Goal: Task Accomplishment & Management: Use online tool/utility

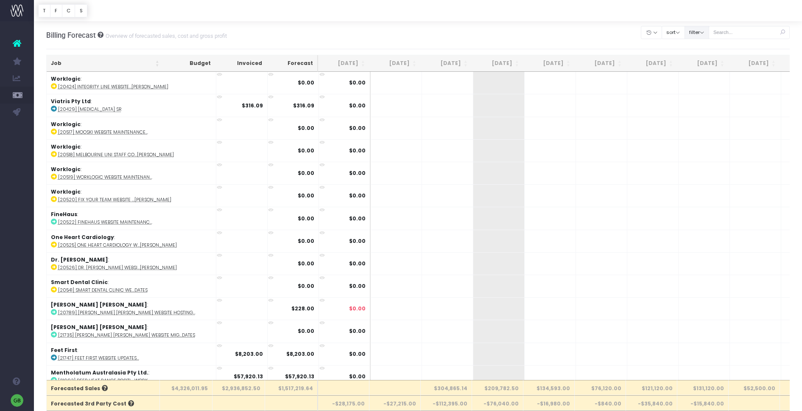
drag, startPoint x: 717, startPoint y: 29, endPoint x: 708, endPoint y: 31, distance: 9.1
click at [709, 30] on button "filter" at bounding box center [697, 32] width 25 height 13
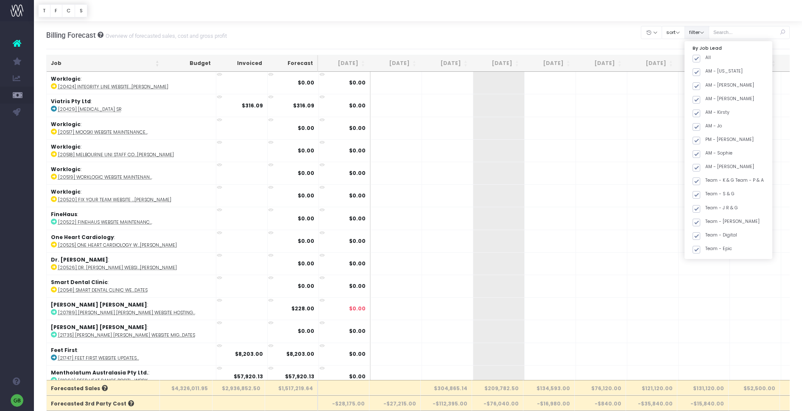
click at [708, 31] on button "filter" at bounding box center [697, 32] width 25 height 13
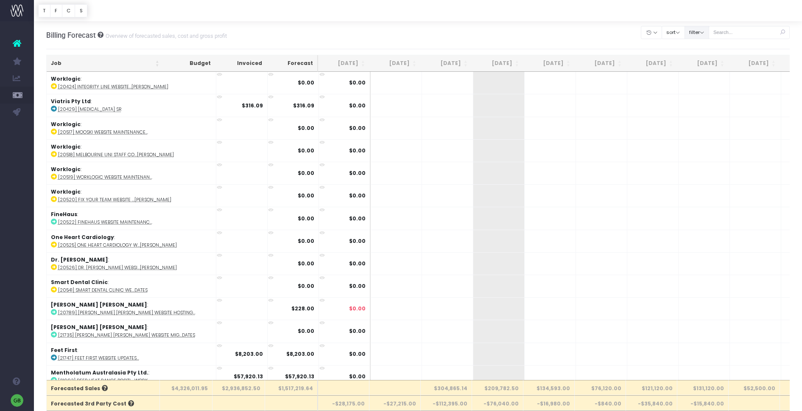
click at [709, 31] on button "filter" at bounding box center [697, 32] width 25 height 13
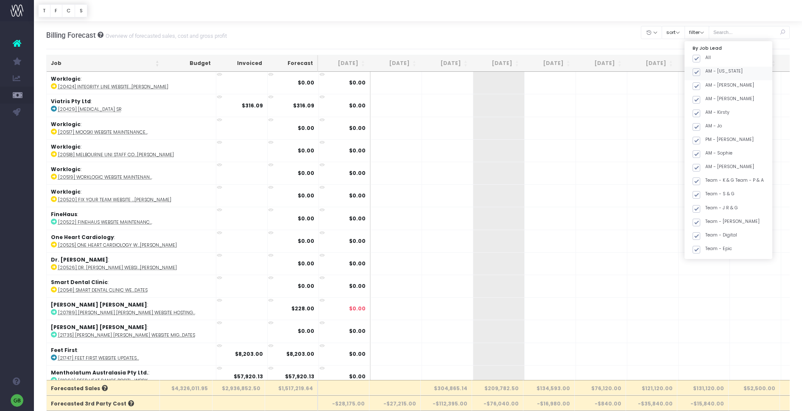
click at [700, 57] on span at bounding box center [697, 59] width 8 height 8
click at [705, 57] on input "All" at bounding box center [708, 57] width 6 height 6
checkbox input "false"
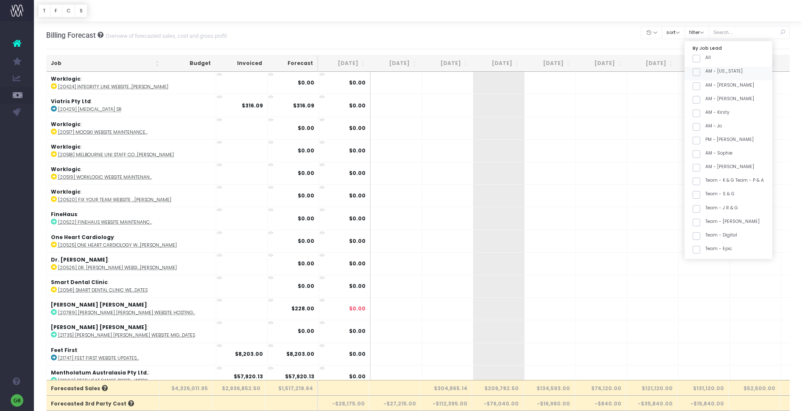
checkbox input "false"
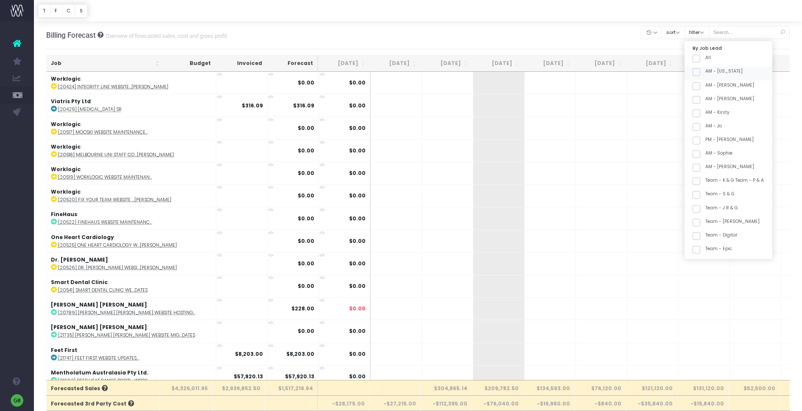
checkbox input "false"
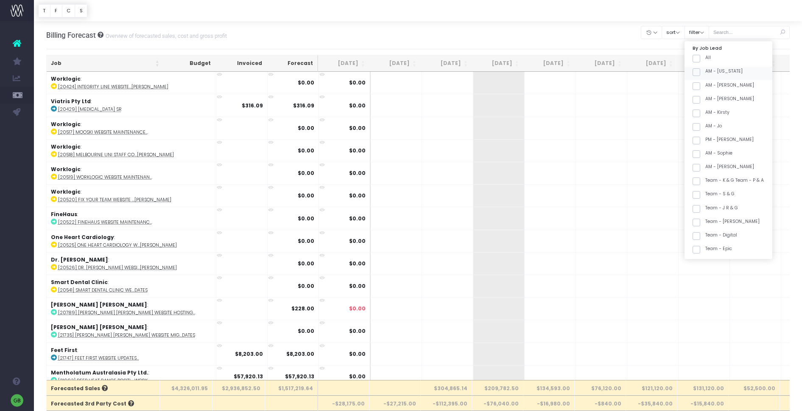
checkbox input "false"
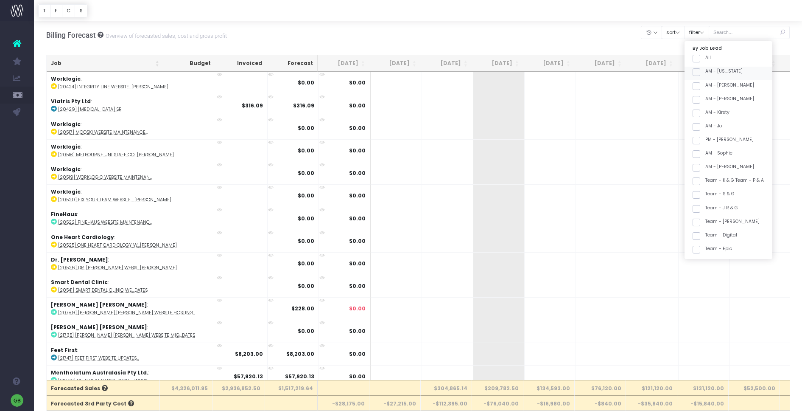
checkbox input "false"
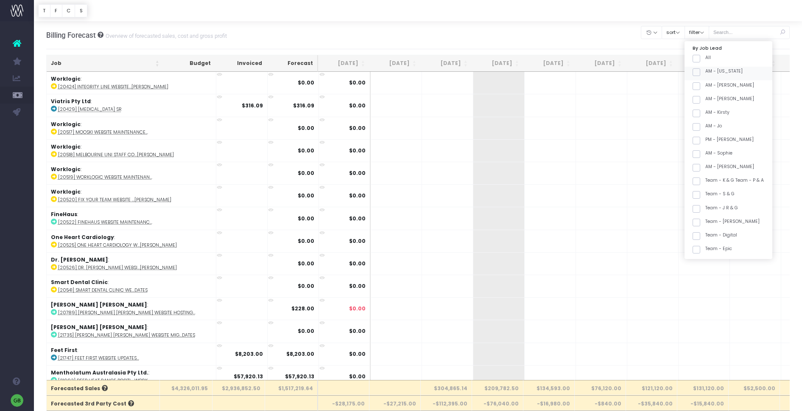
checkbox input "false"
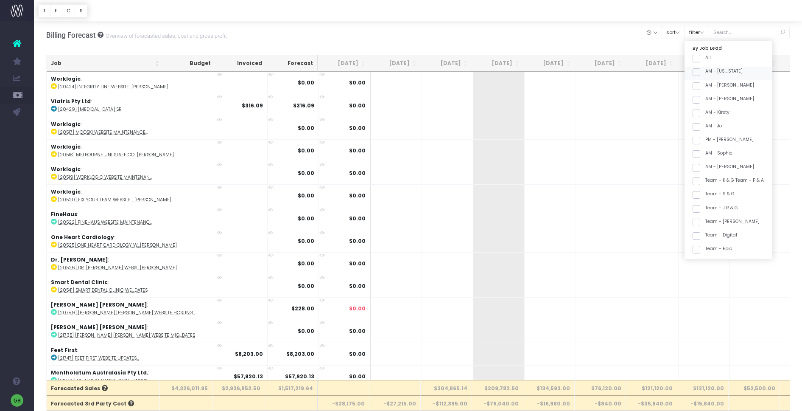
checkbox input "false"
click at [700, 150] on span at bounding box center [697, 151] width 8 height 8
click at [705, 150] on input "Team - Pharma2" at bounding box center [708, 149] width 6 height 6
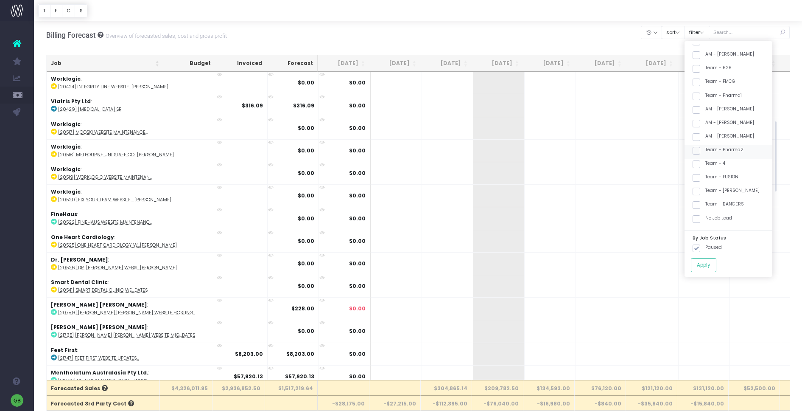
checkbox input "true"
click at [700, 207] on span at bounding box center [697, 205] width 8 height 8
click at [705, 206] on input "Team - BANGERS" at bounding box center [708, 204] width 6 height 6
checkbox input "true"
click at [714, 266] on button "Apply" at bounding box center [703, 265] width 25 height 14
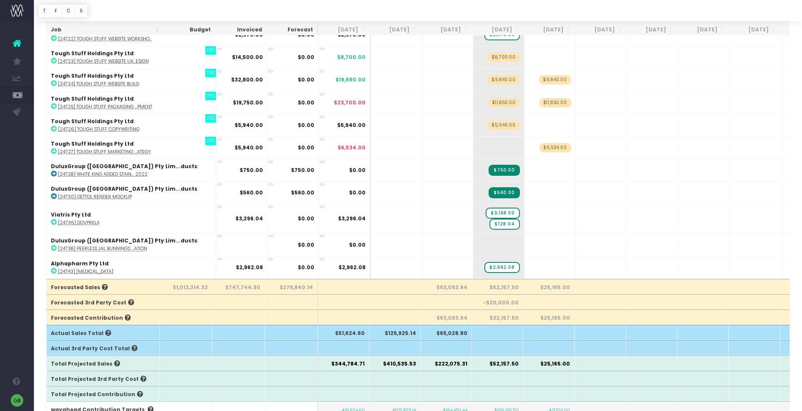
scroll to position [103, 0]
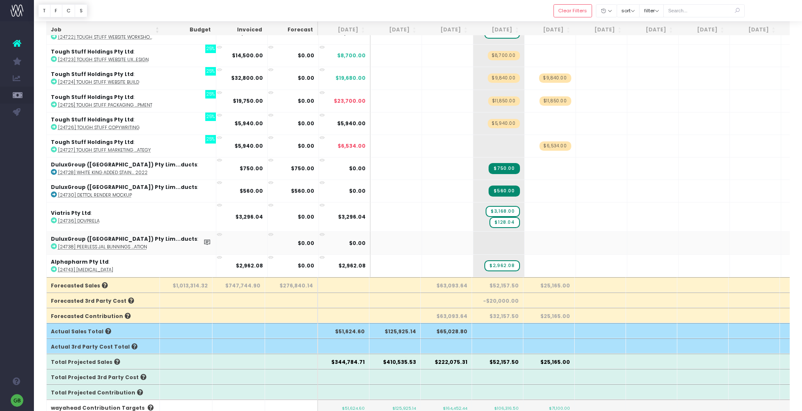
click at [135, 246] on abbr "[24738] Peerless JAL Bunnings ...ation" at bounding box center [102, 247] width 89 height 6
click at [204, 241] on icon at bounding box center [207, 241] width 7 height 7
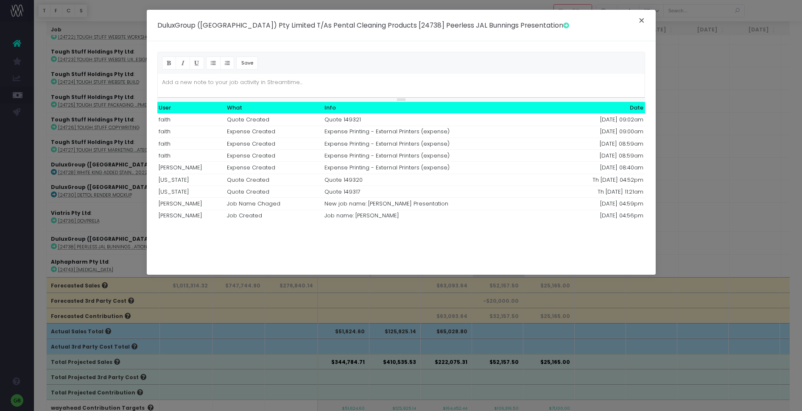
click at [642, 18] on button "×" at bounding box center [642, 22] width 18 height 14
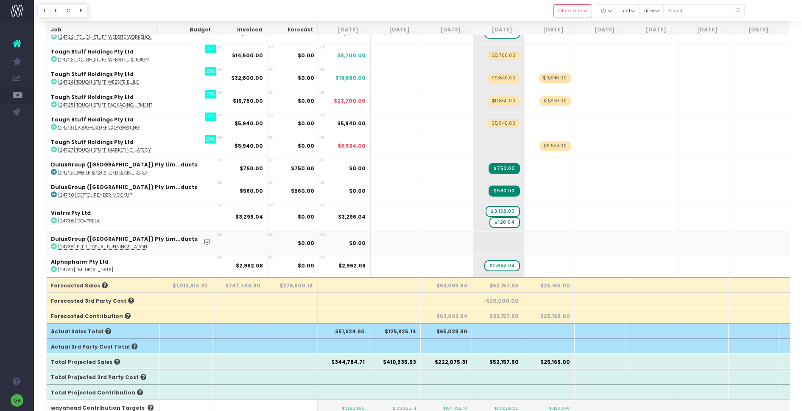
click at [217, 234] on icon at bounding box center [220, 235] width 6 height 6
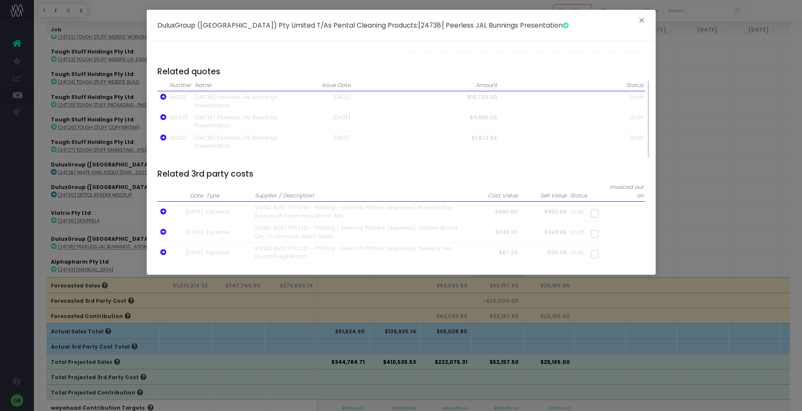
scroll to position [81, 0]
click at [642, 18] on button "×" at bounding box center [642, 22] width 18 height 14
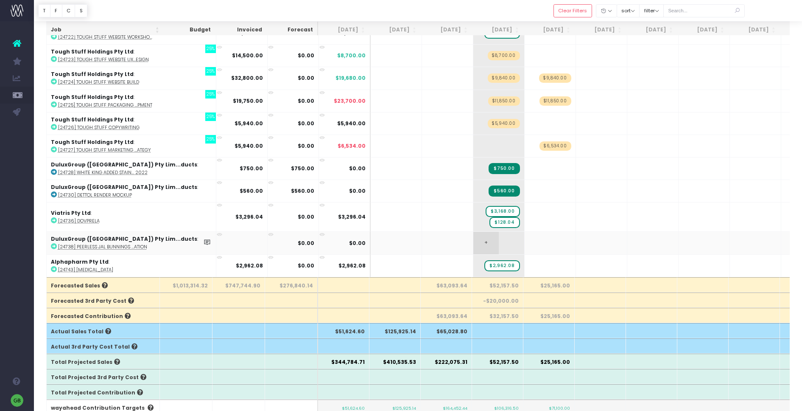
click at [473, 241] on span "+" at bounding box center [485, 243] width 25 height 22
type input "9665"
click at [350, 9] on div at bounding box center [418, 10] width 768 height 21
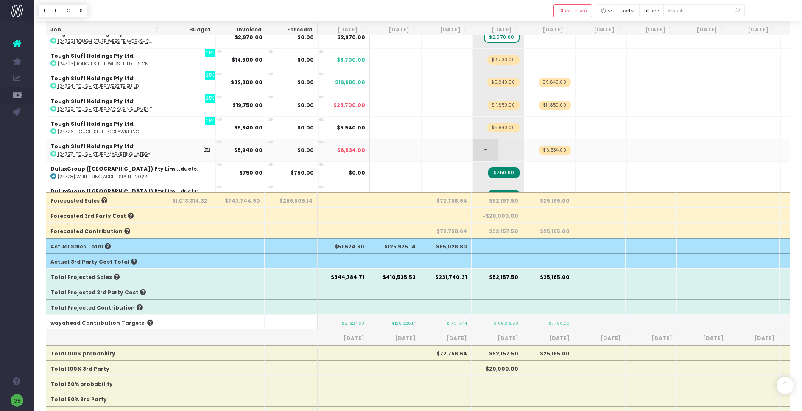
scroll to position [3468, 0]
